Goal: Task Accomplishment & Management: Manage account settings

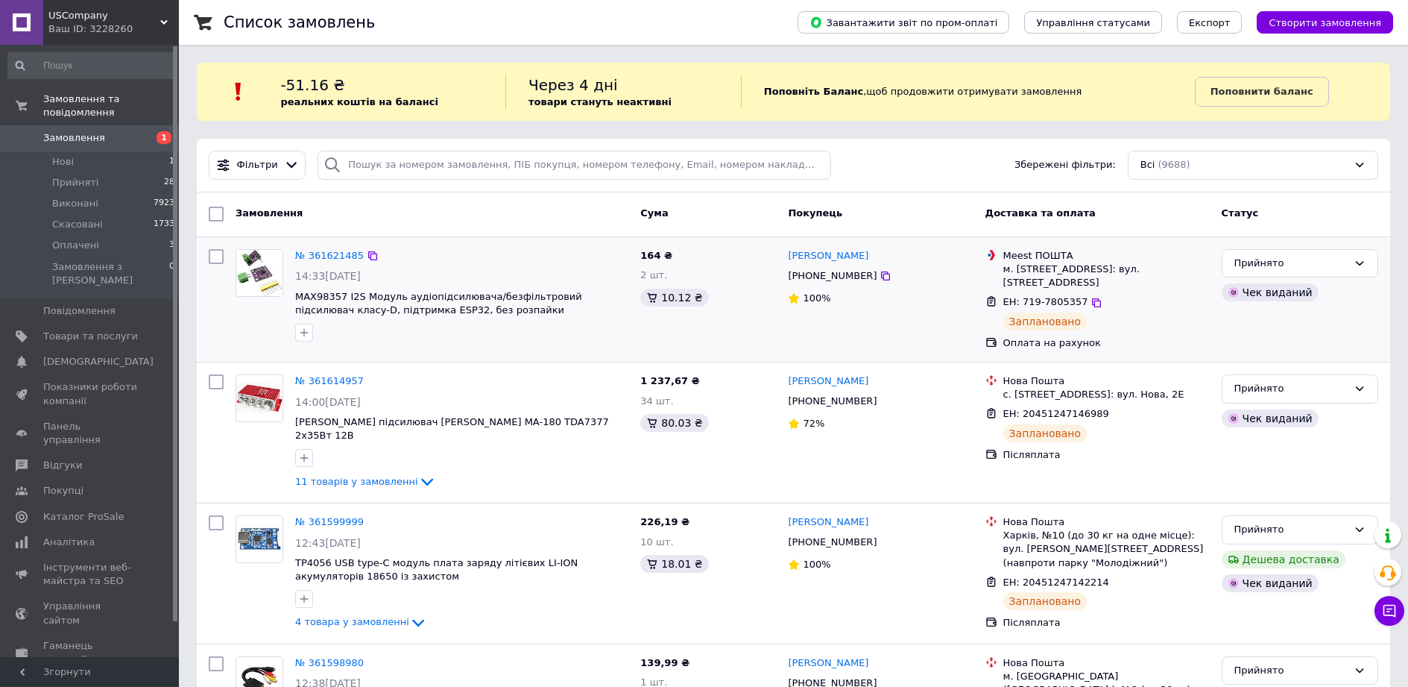
drag, startPoint x: 321, startPoint y: 258, endPoint x: 353, endPoint y: 268, distance: 33.7
click at [354, 266] on div "№ 361621485 14:33[DATE] MAX98357 I2S Модуль аудіопідсилювача/безфільтровий підс…" at bounding box center [461, 295] width 345 height 104
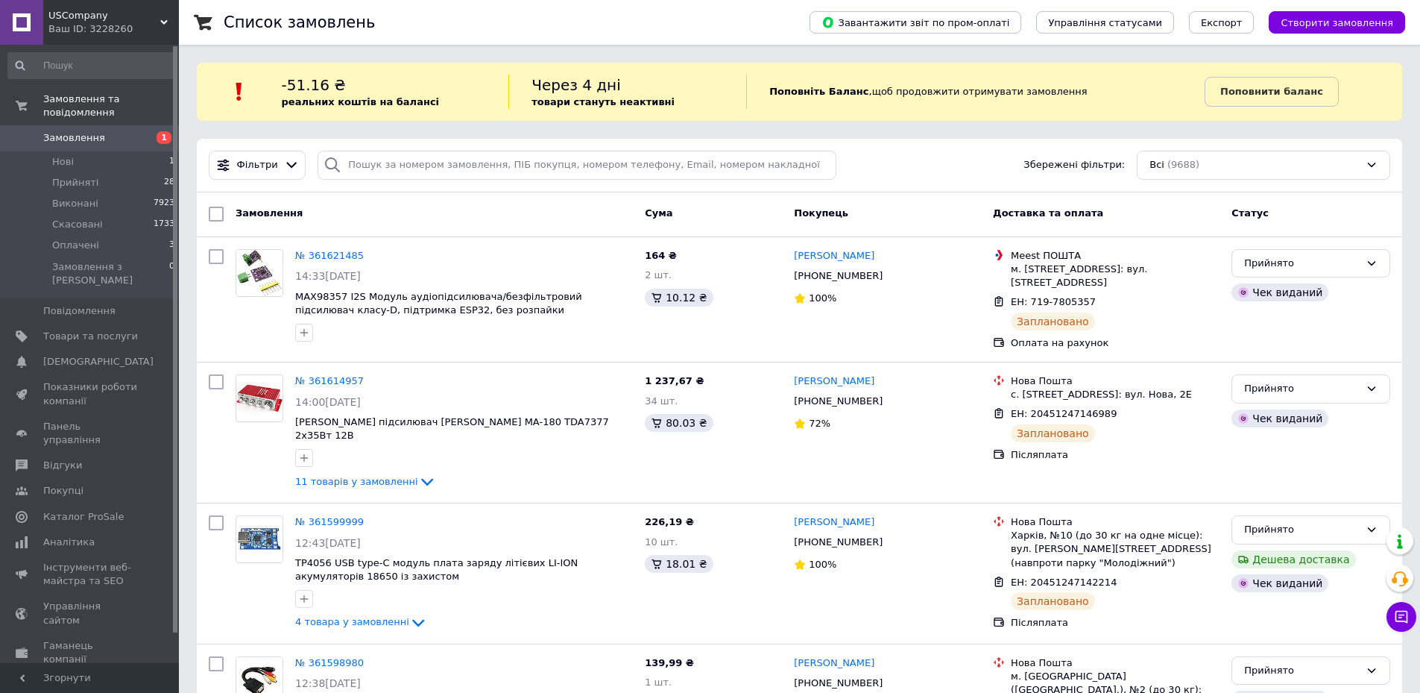
click at [328, 256] on link "№ 361621485" at bounding box center [329, 255] width 69 height 11
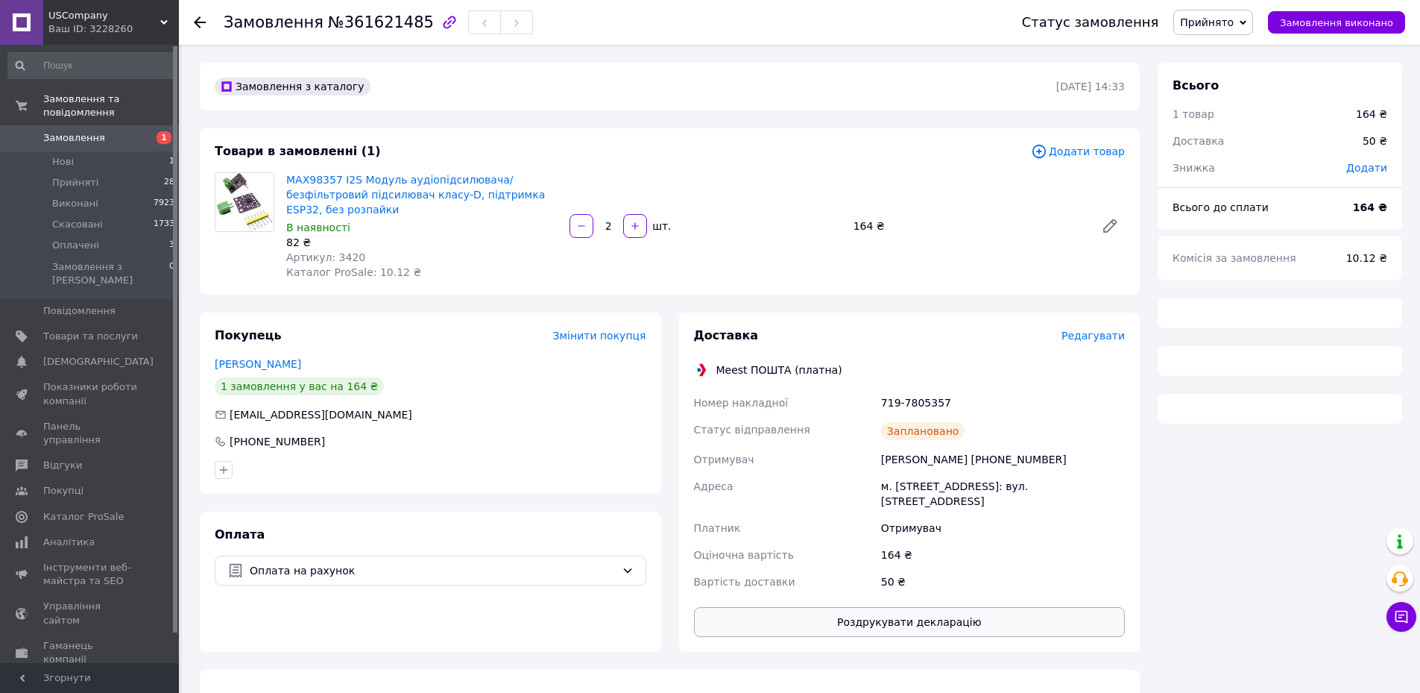
click at [975, 607] on button "Роздрукувати декларацію" at bounding box center [910, 622] width 432 height 30
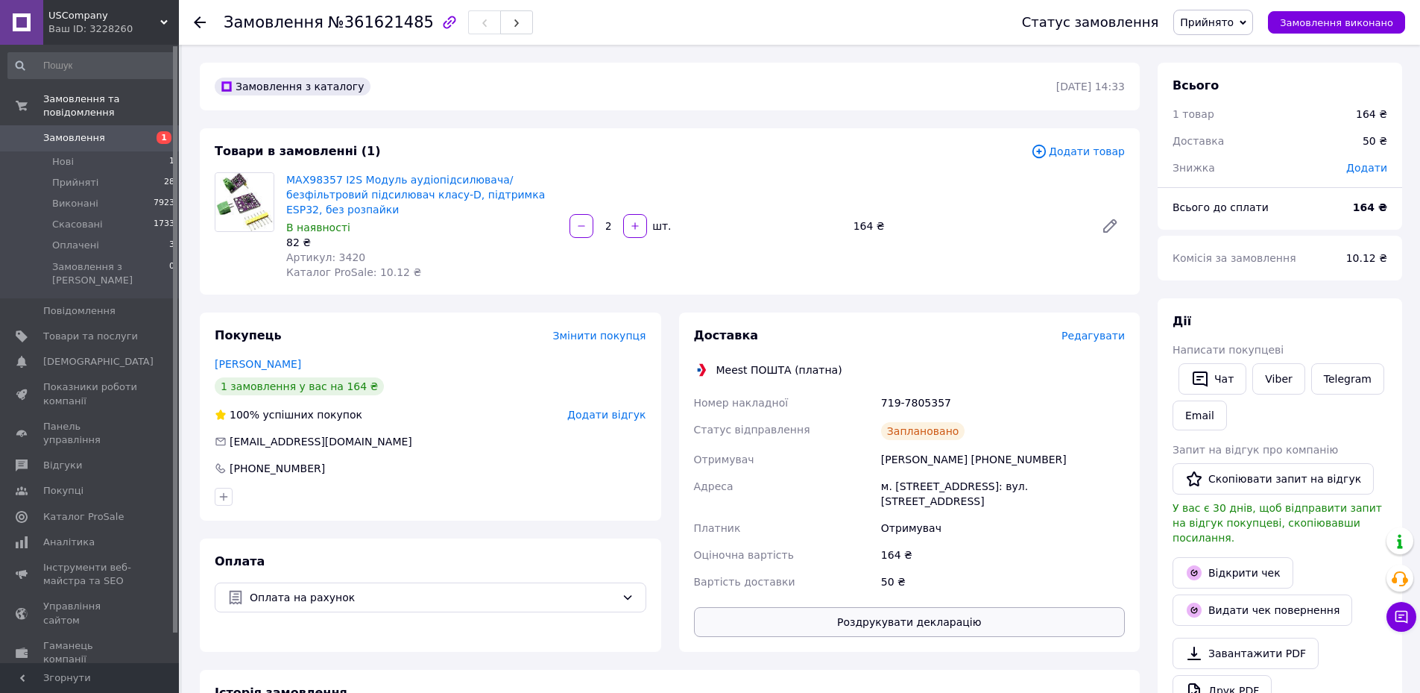
click at [1046, 607] on button "Роздрукувати декларацію" at bounding box center [910, 622] width 432 height 30
click at [908, 84] on div "Замовлення з каталогу" at bounding box center [634, 87] width 845 height 24
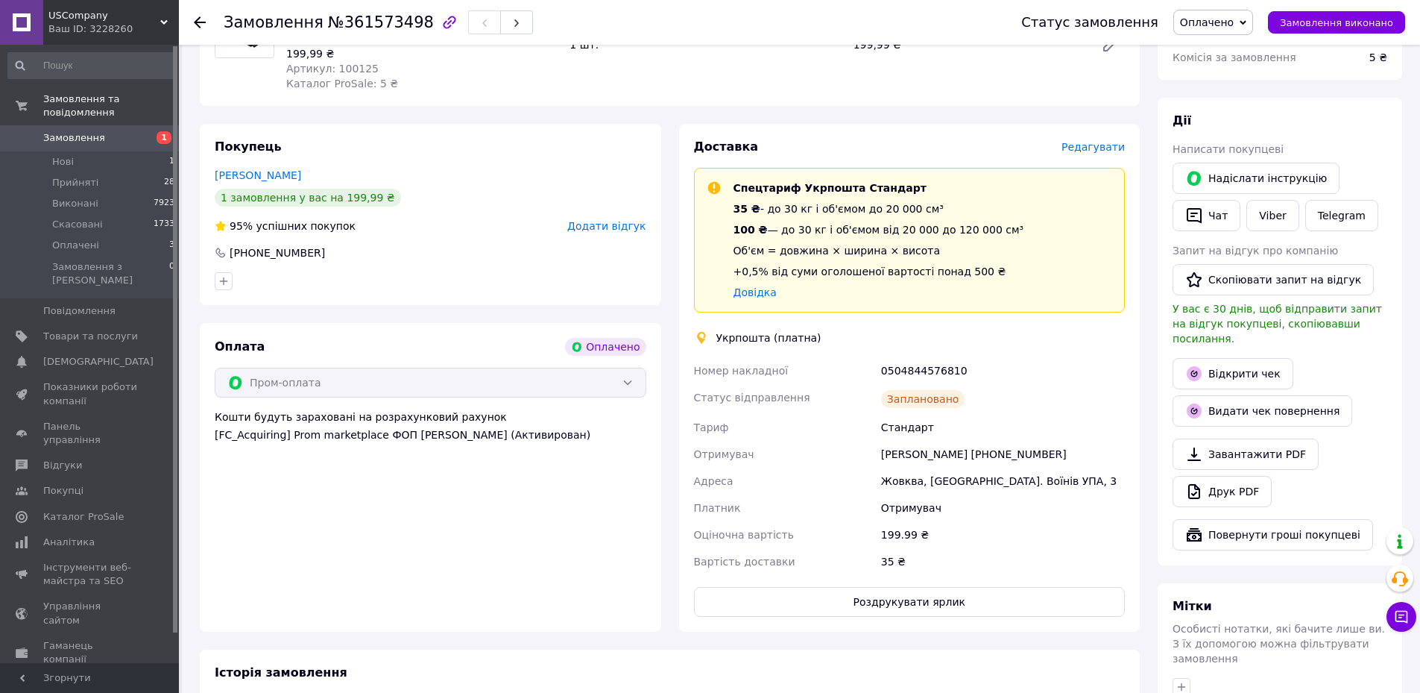
scroll to position [578, 0]
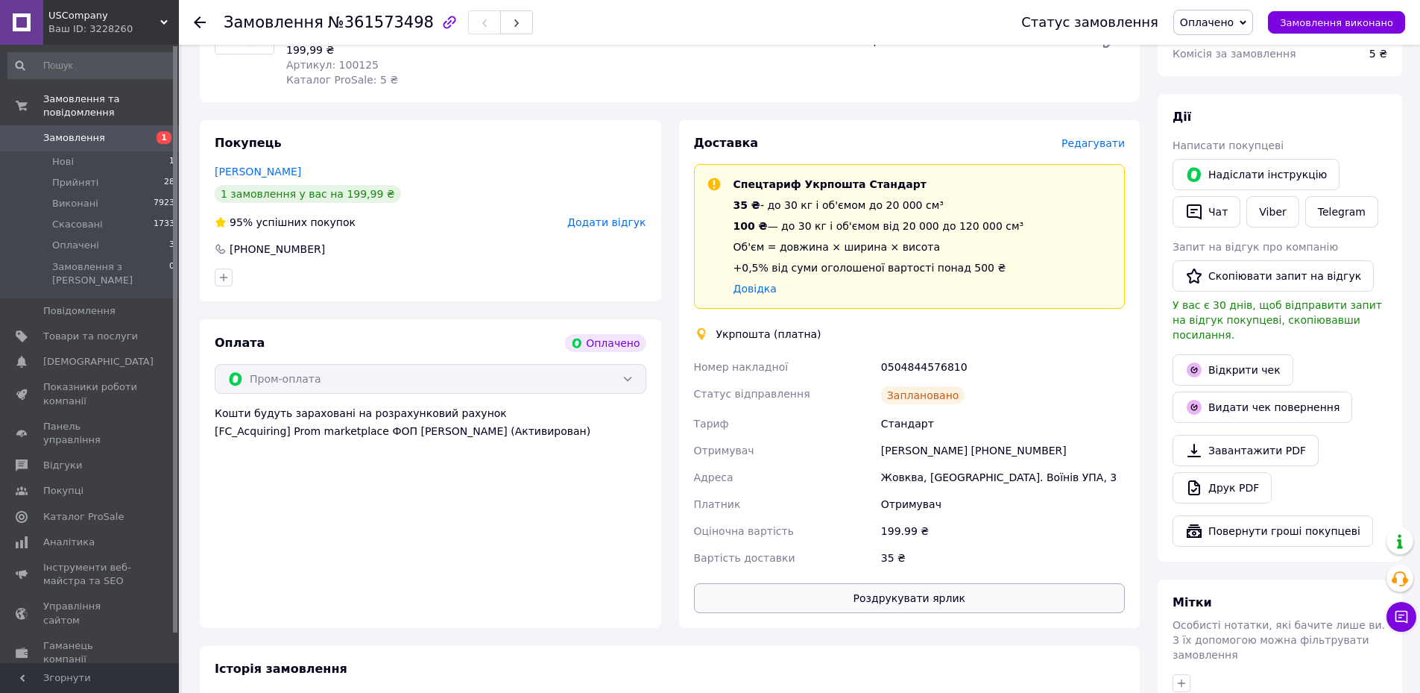
click at [959, 583] on button "Роздрукувати ярлик" at bounding box center [910, 598] width 432 height 30
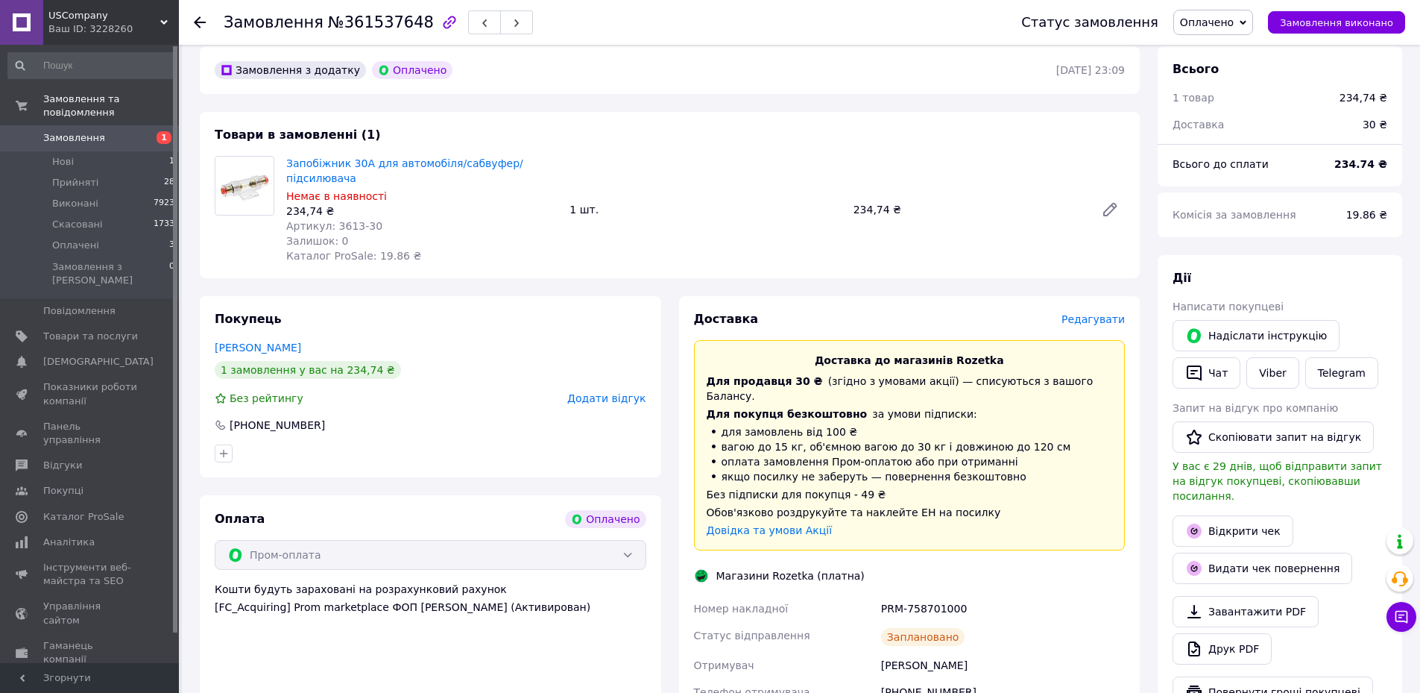
scroll to position [596, 0]
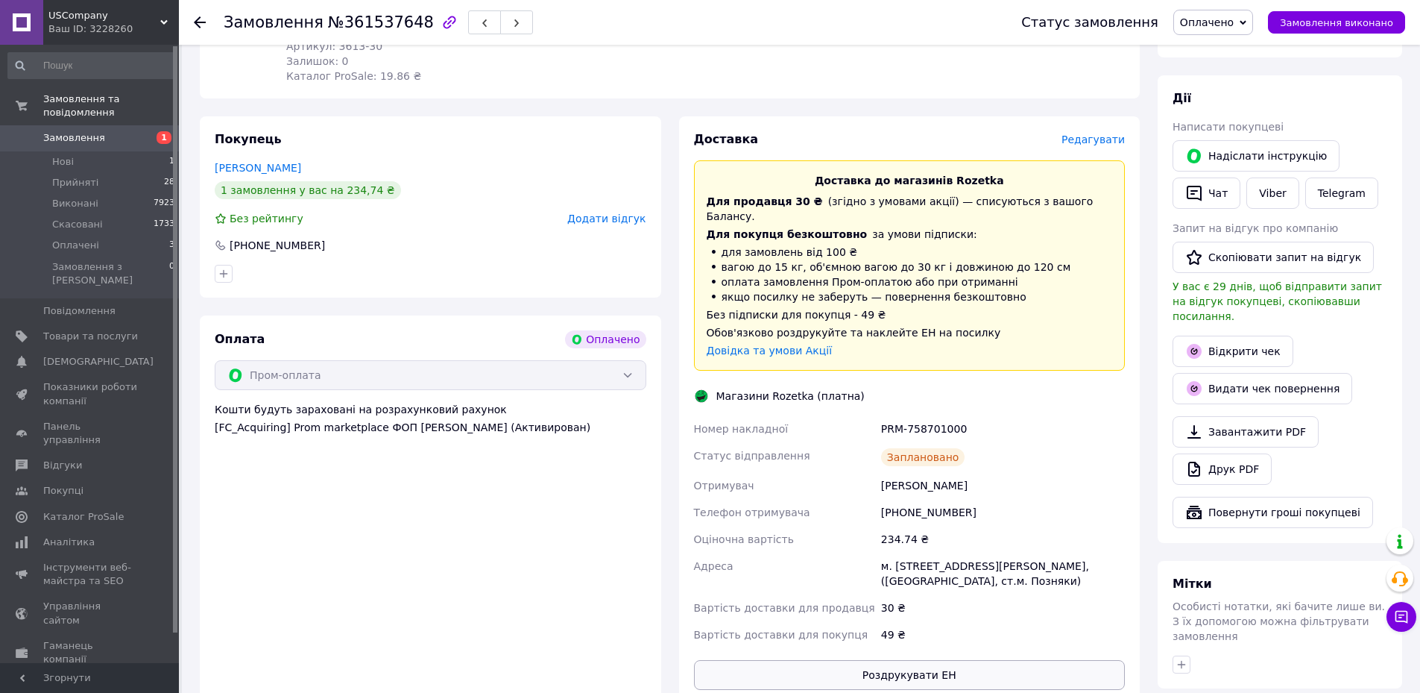
click at [1003, 660] on button "Роздрукувати ЕН" at bounding box center [910, 675] width 432 height 30
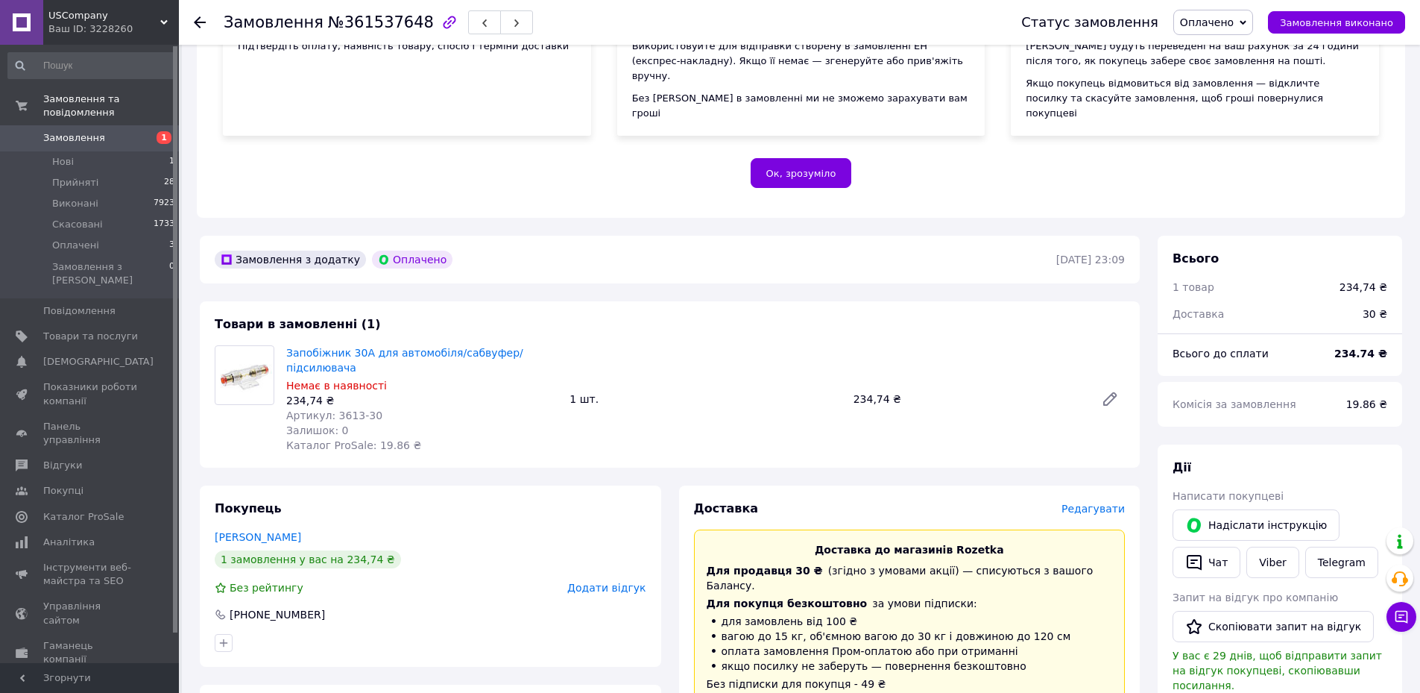
scroll to position [224, 0]
